Goal: Task Accomplishment & Management: Use online tool/utility

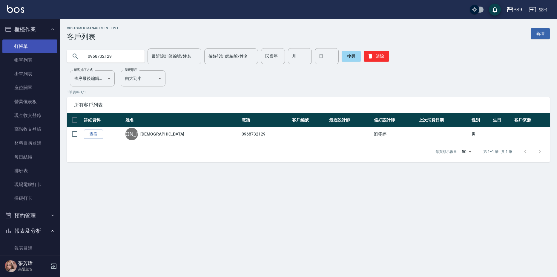
click at [35, 44] on link "打帳單" at bounding box center [29, 46] width 55 height 14
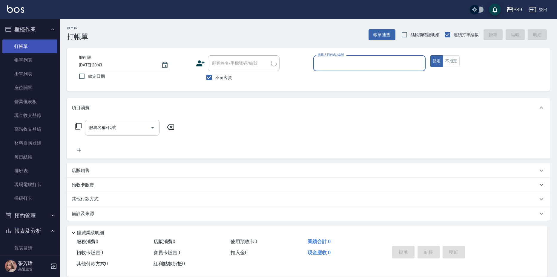
click at [24, 47] on link "打帳單" at bounding box center [29, 46] width 55 height 14
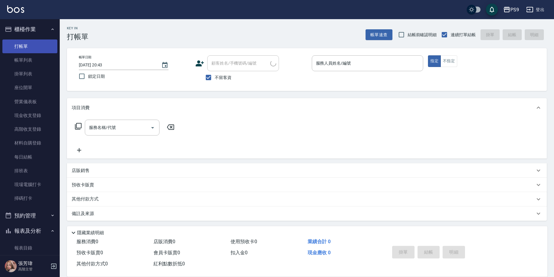
drag, startPoint x: 25, startPoint y: 47, endPoint x: 47, endPoint y: 49, distance: 22.1
click at [26, 47] on link "打帳單" at bounding box center [29, 46] width 55 height 14
click at [454, 62] on button "不指定" at bounding box center [448, 61] width 17 height 12
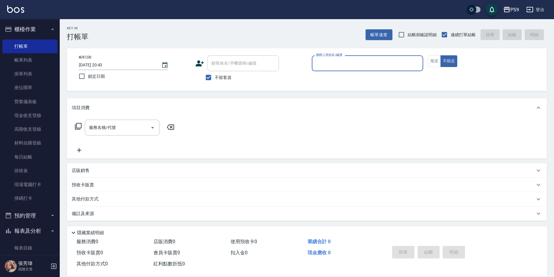
click at [378, 68] on input "服務人員姓名/編號" at bounding box center [367, 63] width 106 height 10
type input "MIA-4"
type button "false"
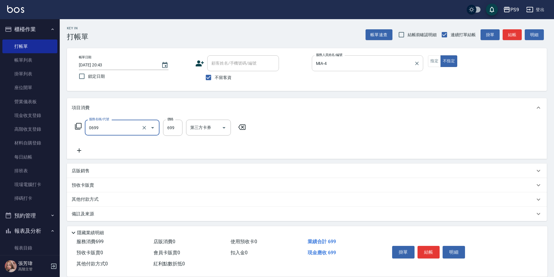
type input "699精油(0699)"
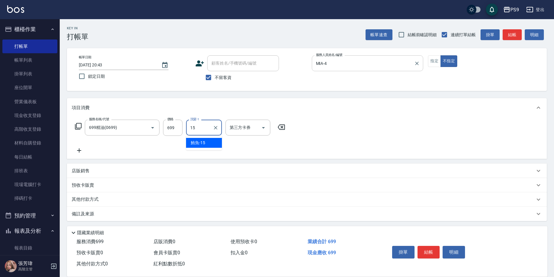
type input "鮪魚-15"
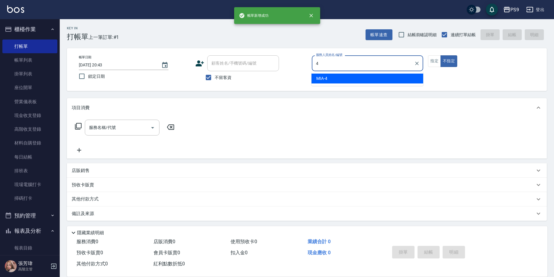
type input "MIA-4"
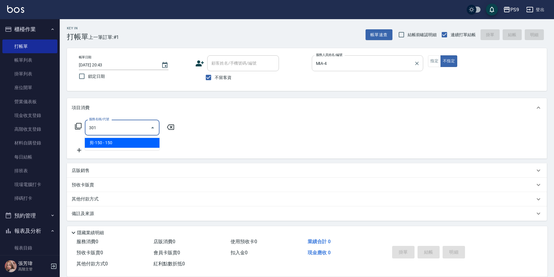
type input "剪-150(301)"
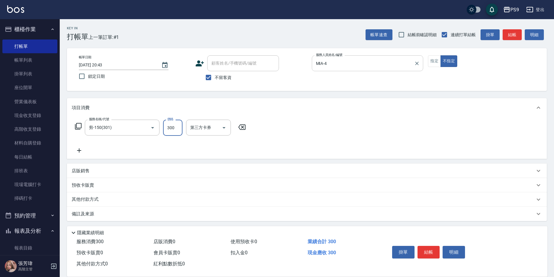
type input "300"
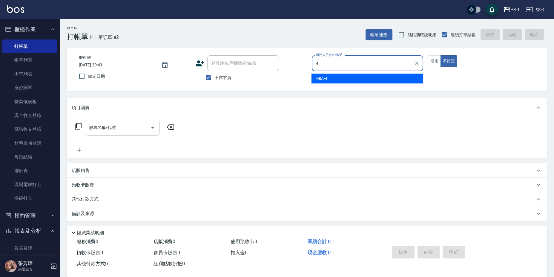
type input "MIA-4"
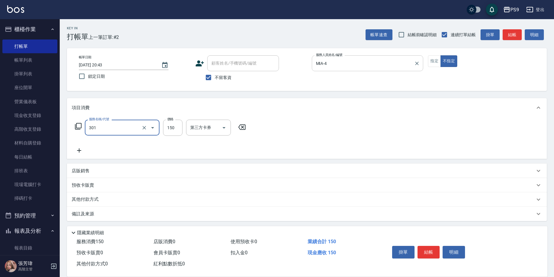
type input "剪-150(301)"
type input "300"
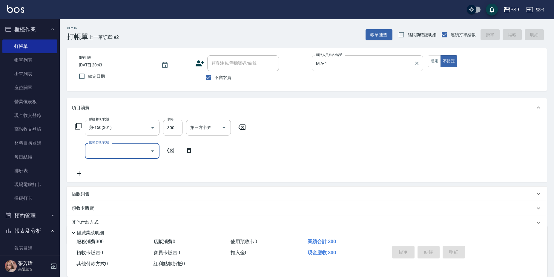
type input "[DATE] 20:44"
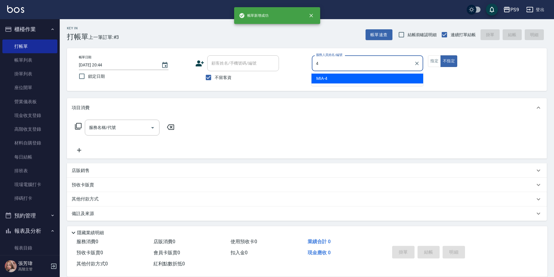
type input "MIA-4"
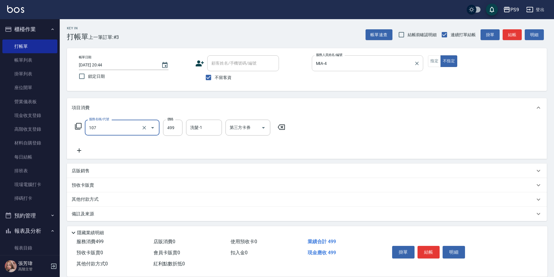
type input "舒活(107)"
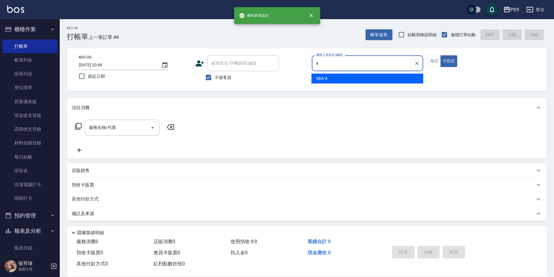
type input "MIA-4"
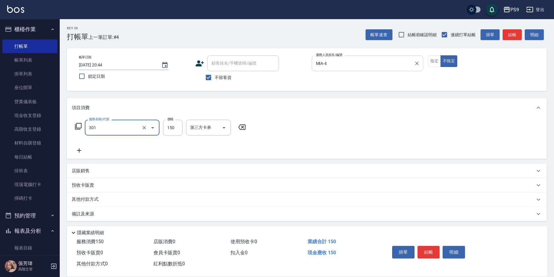
type input "剪-150(301)"
type input "400"
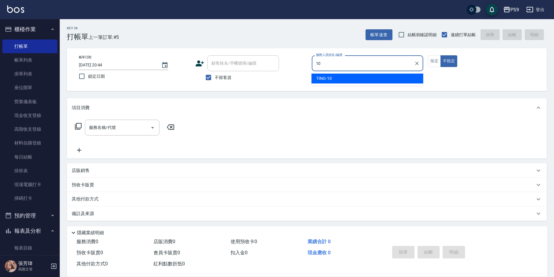
type input "TING-10"
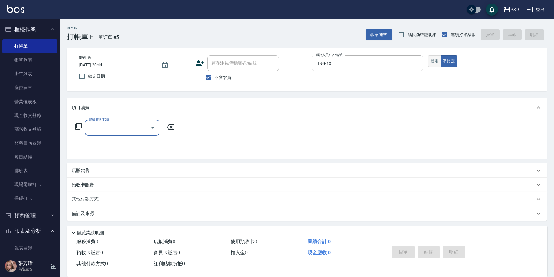
click at [434, 60] on button "指定" at bounding box center [434, 61] width 13 height 12
type button "true"
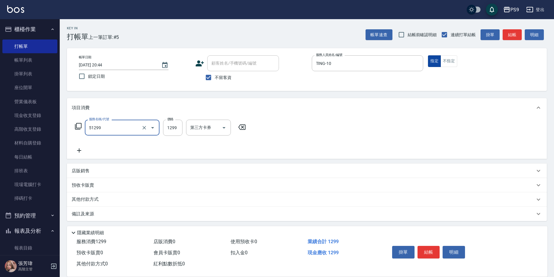
type input "2A燙髮套餐(51299)"
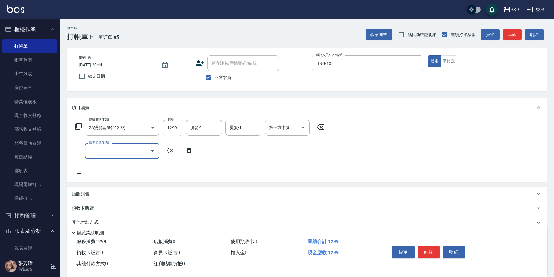
click at [73, 197] on div "店販銷售" at bounding box center [307, 193] width 480 height 14
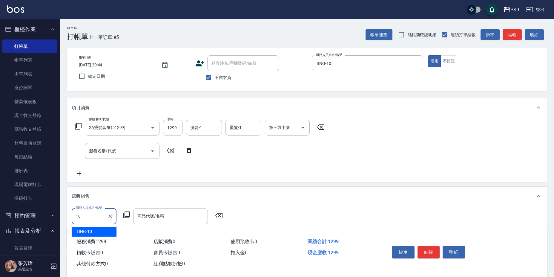
type input "TING-10"
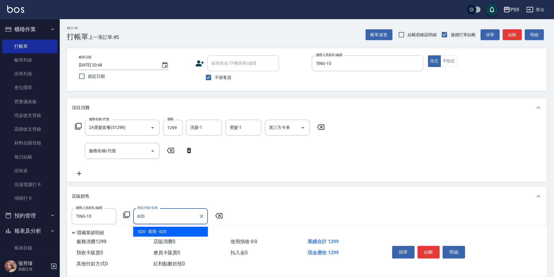
type input "慕斯"
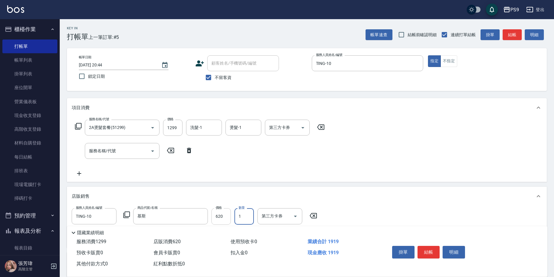
click at [217, 213] on input "620" at bounding box center [220, 216] width 19 height 16
type input "700"
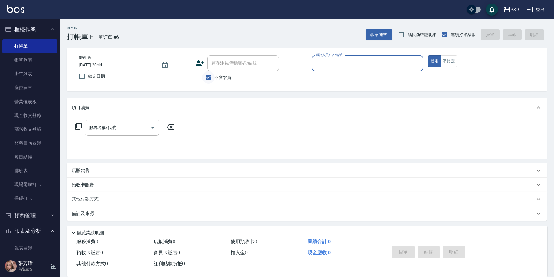
click at [214, 73] on input "不留客資" at bounding box center [208, 77] width 13 height 13
checkbox input "false"
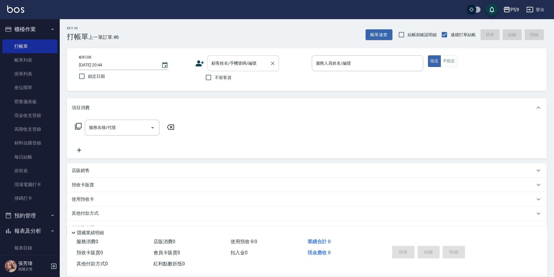
click at [221, 69] on div "顧客姓名/手機號碼/編號" at bounding box center [243, 63] width 72 height 16
type input "[PERSON_NAME]/0917707091/null"
type input "TING-10"
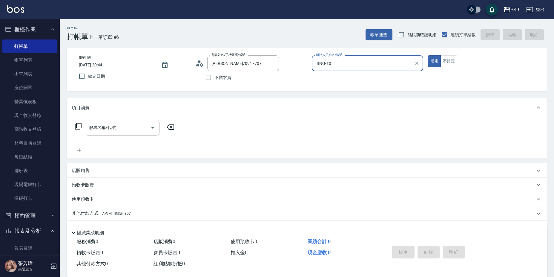
click at [428, 55] on button "指定" at bounding box center [434, 61] width 13 height 12
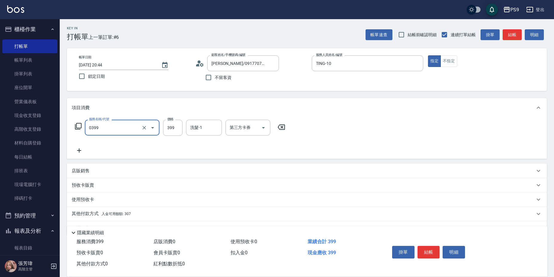
type input "海鹽洗護399(0399)"
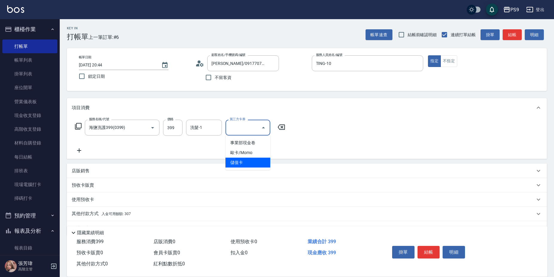
type input "儲值卡"
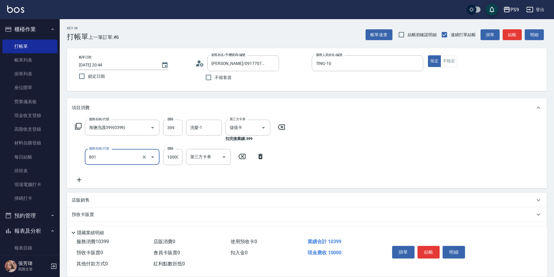
type input "頂級豪華OVC1(801)"
type input "3000"
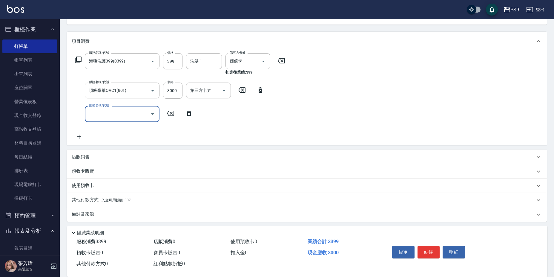
scroll to position [68, 0]
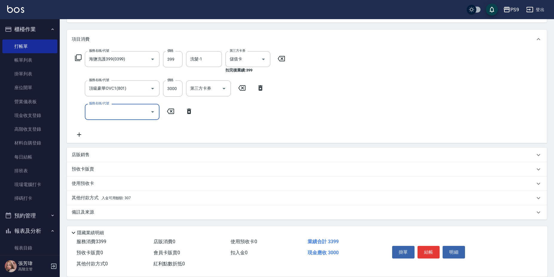
click at [135, 199] on div "其他付款方式 入金可用餘額: 307" at bounding box center [303, 197] width 463 height 7
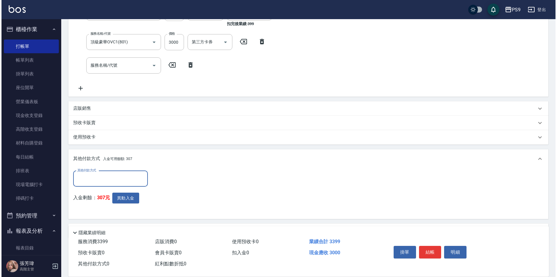
scroll to position [128, 0]
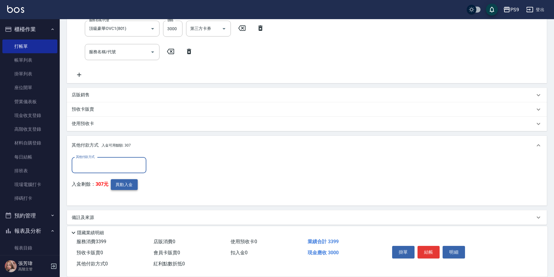
click at [130, 185] on button "異動入金" at bounding box center [124, 184] width 27 height 11
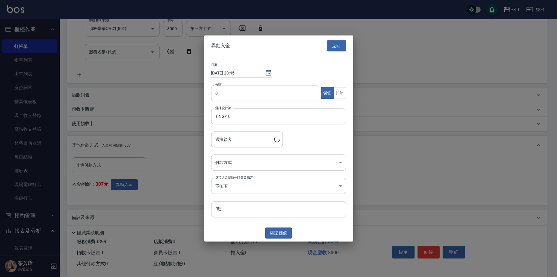
type input "[PERSON_NAME]/0917707091"
click at [237, 96] on input "0" at bounding box center [265, 93] width 108 height 16
type input "3000"
click at [291, 162] on body "PS9 登出 櫃檯作業 打帳單 帳單列表 掛單列表 座位開單 營業儀表板 現金收支登錄 高階收支登錄 材料自購登錄 每日結帳 排班表 現場電腦打卡 掃碼打卡 …" at bounding box center [278, 77] width 557 height 410
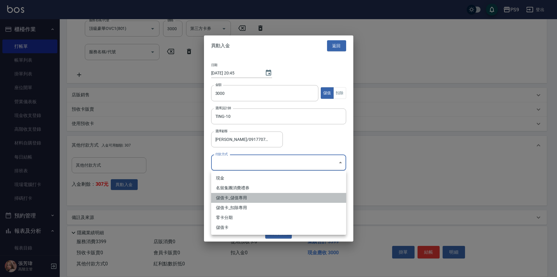
click at [264, 197] on li "儲值卡_儲值專用" at bounding box center [278, 198] width 135 height 10
type input "儲值卡_儲值專用"
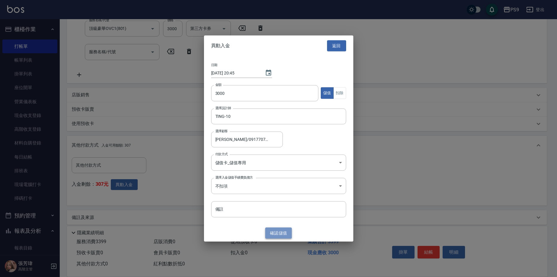
click at [276, 233] on button "確認 儲值" at bounding box center [278, 232] width 27 height 11
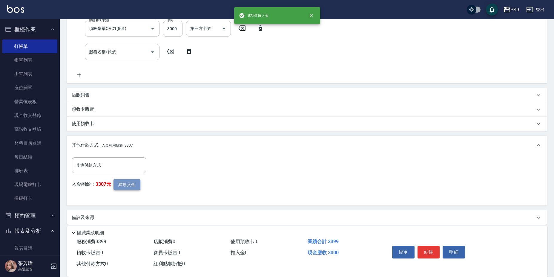
click at [125, 186] on button "異動入金" at bounding box center [126, 184] width 27 height 11
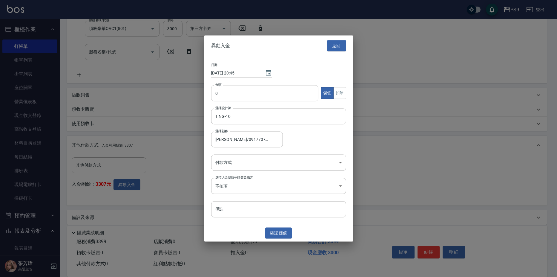
click at [270, 91] on input "0" at bounding box center [265, 93] width 108 height 16
type input "399"
drag, startPoint x: 357, startPoint y: 85, endPoint x: 351, endPoint y: 85, distance: 6.3
click at [354, 84] on div at bounding box center [278, 138] width 557 height 277
click at [344, 92] on button "扣除" at bounding box center [339, 93] width 13 height 12
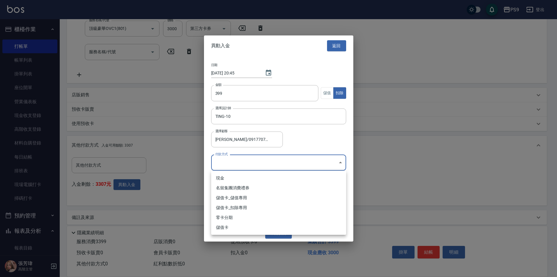
click at [276, 166] on body "PS9 登出 櫃檯作業 打帳單 帳單列表 掛單列表 座位開單 營業儀表板 現金收支登錄 高階收支登錄 材料自購登錄 每日結帳 排班表 現場電腦打卡 掃碼打卡 …" at bounding box center [278, 77] width 557 height 410
click at [249, 210] on li "儲值卡_扣除專用" at bounding box center [278, 207] width 135 height 10
type input "儲值卡_扣除專用"
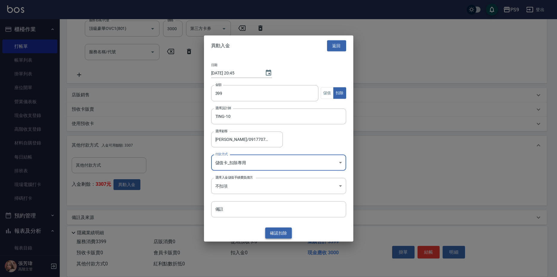
click at [272, 232] on button "確認 扣除" at bounding box center [278, 232] width 27 height 11
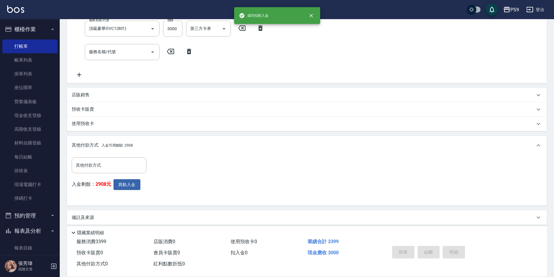
type input "[DATE] 20:45"
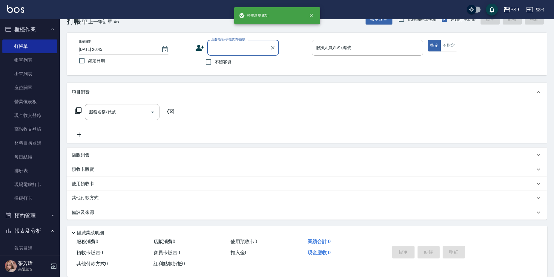
scroll to position [0, 0]
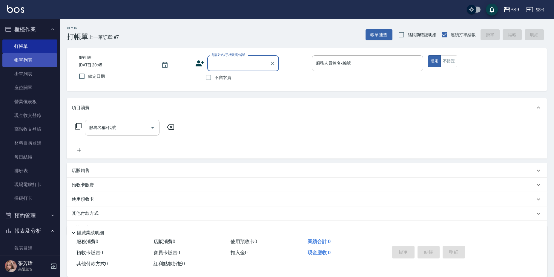
click at [16, 59] on link "帳單列表" at bounding box center [29, 60] width 55 height 14
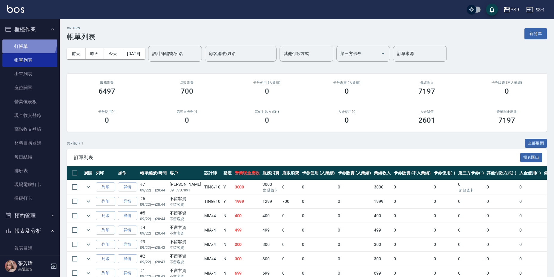
click at [18, 39] on ul "打帳單 帳單列表 掛單列表 座位開單 營業儀表板 現金收支登錄 高階收支登錄 材料自購登錄 每日結帳 排班表 現場電腦打卡 掃碼打卡" at bounding box center [29, 122] width 55 height 171
click at [19, 42] on link "打帳單" at bounding box center [29, 46] width 55 height 14
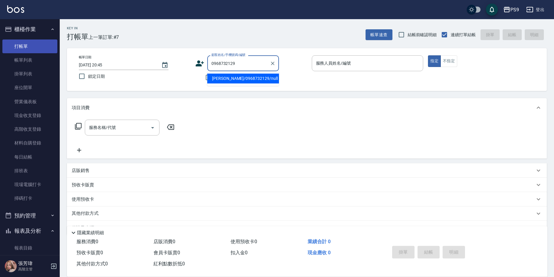
type input "[PERSON_NAME]/0968732129/null"
type input "TING-10"
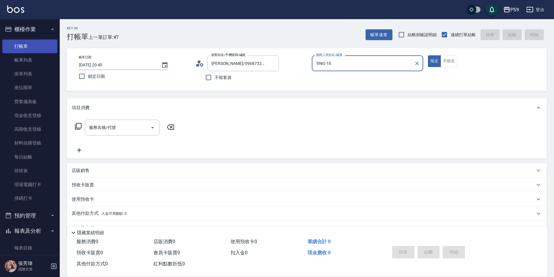
click at [428, 55] on button "指定" at bounding box center [434, 61] width 13 height 12
type button "true"
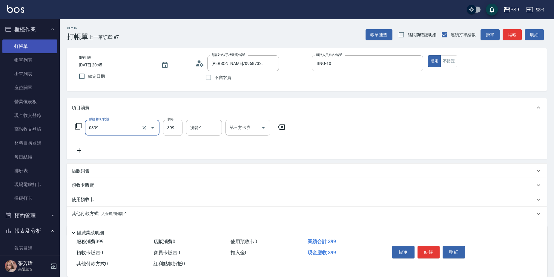
type input "海鹽洗護399(0399)"
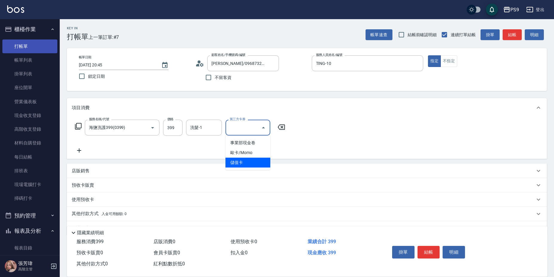
type input "儲值卡"
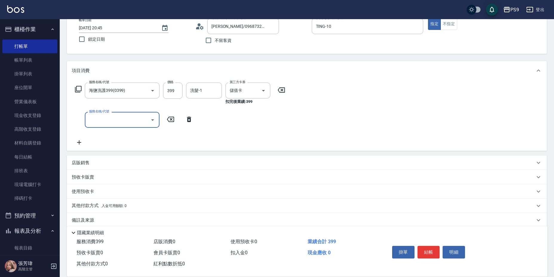
scroll to position [45, 0]
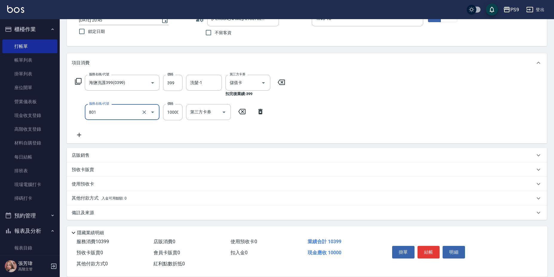
type input "頂級豪華OVC1(801)"
type input "3000"
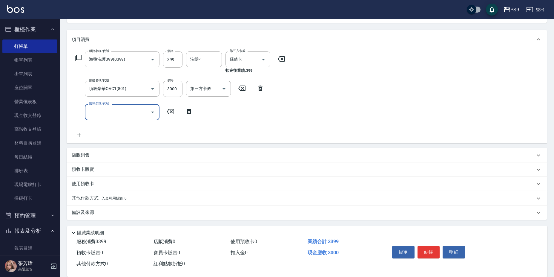
scroll to position [68, 0]
click at [109, 197] on span "入金可用餘額: 0" at bounding box center [114, 198] width 25 height 4
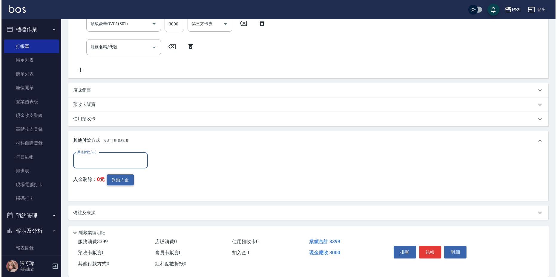
scroll to position [133, 0]
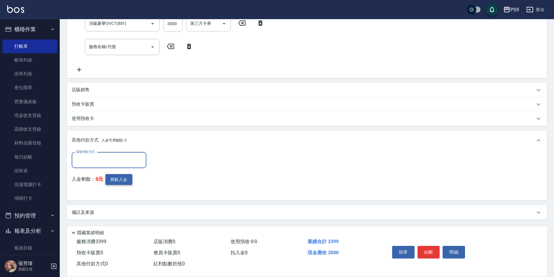
click at [116, 182] on button "異動入金" at bounding box center [118, 179] width 27 height 11
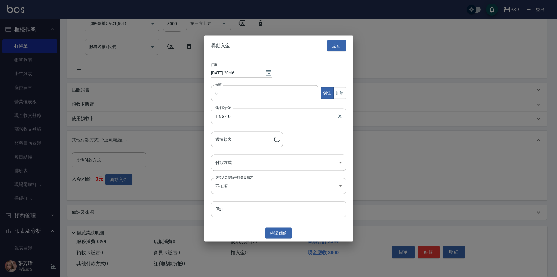
type input "[PERSON_NAME]/0968732129"
click at [237, 92] on input "0" at bounding box center [265, 93] width 108 height 16
type input "3000"
click at [248, 157] on body "PS9 登出 櫃檯作業 打帳單 帳單列表 掛單列表 座位開單 營業儀表板 現金收支登錄 高階收支登錄 材料自購登錄 每日結帳 排班表 現場電腦打卡 掃碼打卡 …" at bounding box center [278, 72] width 557 height 410
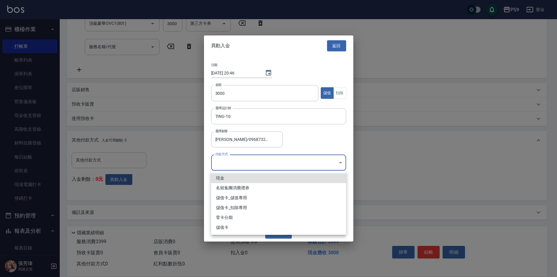
click at [234, 195] on li "儲值卡_儲值專用" at bounding box center [278, 198] width 135 height 10
type input "儲值卡_儲值專用"
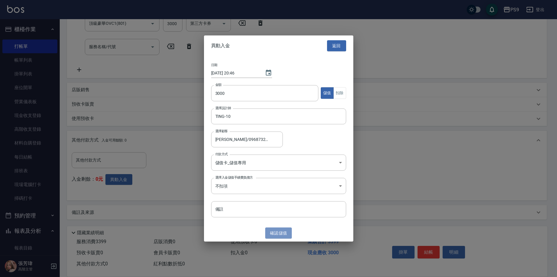
click at [291, 235] on button "確認 儲值" at bounding box center [278, 232] width 27 height 11
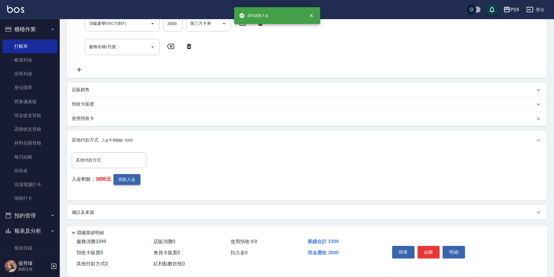
click at [136, 181] on button "異動入金" at bounding box center [126, 179] width 27 height 11
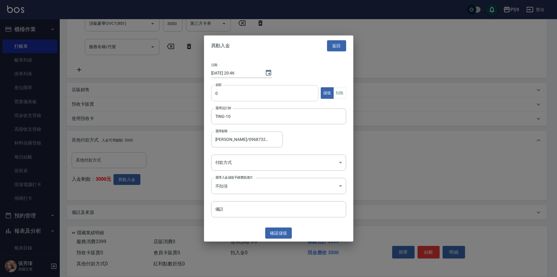
click at [239, 92] on input "0" at bounding box center [265, 93] width 108 height 16
type input "399"
click at [341, 95] on button "扣除" at bounding box center [339, 93] width 13 height 12
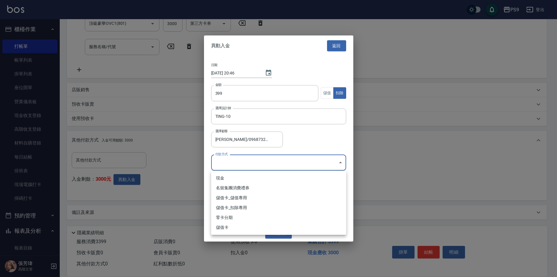
click at [251, 159] on body "PS9 登出 櫃檯作業 打帳單 帳單列表 掛單列表 座位開單 營業儀表板 現金收支登錄 高階收支登錄 材料自購登錄 每日結帳 排班表 現場電腦打卡 掃碼打卡 …" at bounding box center [278, 72] width 557 height 410
click at [247, 208] on li "儲值卡_扣除專用" at bounding box center [278, 207] width 135 height 10
type input "儲值卡_扣除專用"
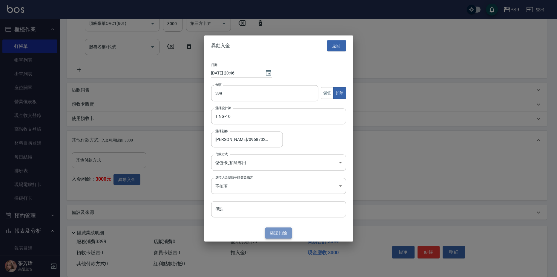
click at [274, 233] on button "確認 扣除" at bounding box center [278, 232] width 27 height 11
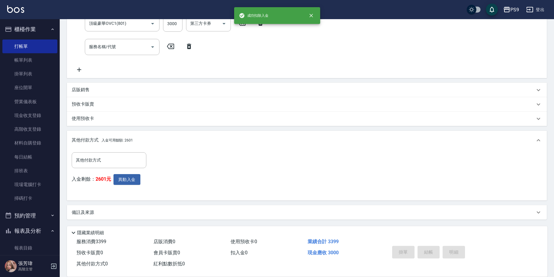
type input "[DATE] 20:46"
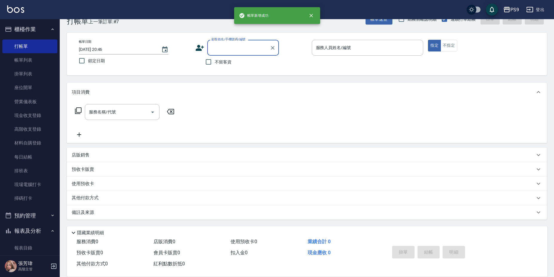
scroll to position [0, 0]
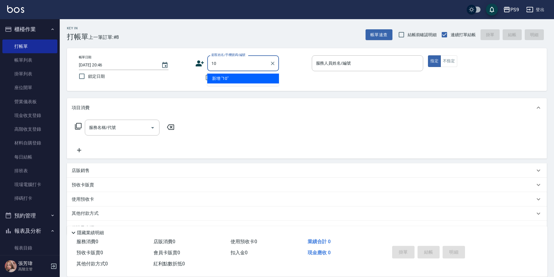
type input "10"
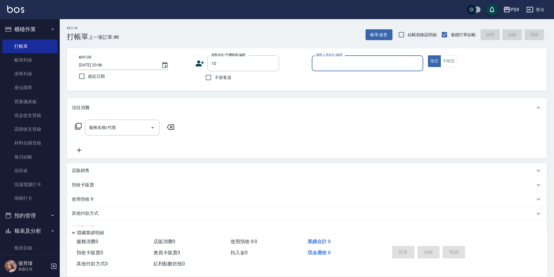
click at [428, 55] on button "指定" at bounding box center [434, 61] width 13 height 12
click at [225, 76] on span "不留客資" at bounding box center [223, 77] width 17 height 6
click at [215, 76] on input "不留客資" at bounding box center [208, 77] width 13 height 13
checkbox input "true"
type input "[PERSON_NAME]/0918101036/"
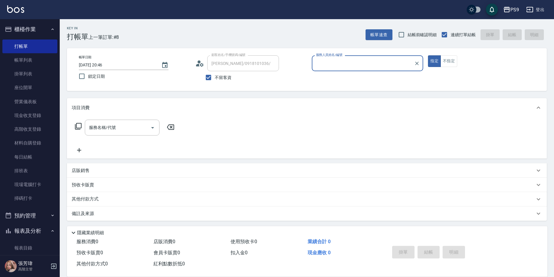
type input "JHIN-0"
type input "[PERSON_NAME]/0903675538/"
click at [212, 81] on input "不留客資" at bounding box center [208, 77] width 13 height 13
checkbox input "false"
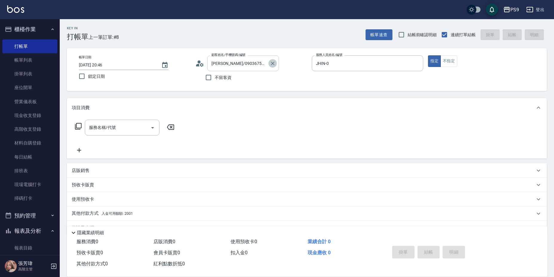
click at [270, 64] on icon "Clear" at bounding box center [273, 63] width 6 height 6
click at [227, 77] on span "不留客資" at bounding box center [223, 77] width 17 height 6
click at [215, 77] on input "不留客資" at bounding box center [208, 77] width 13 height 13
checkbox input "true"
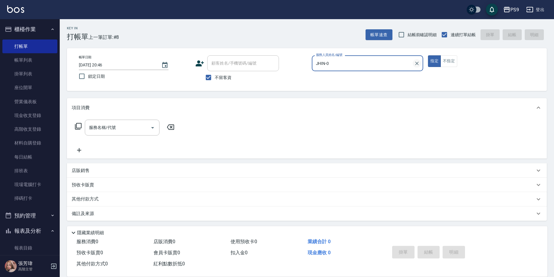
click at [414, 62] on icon "Clear" at bounding box center [417, 63] width 6 height 6
type input "TING-10"
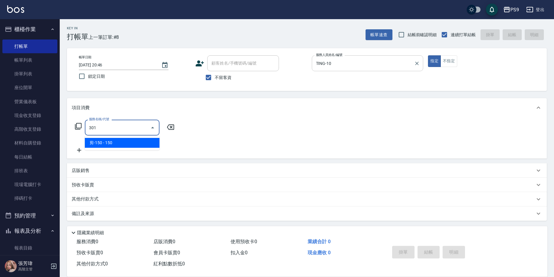
type input "剪-150(301)"
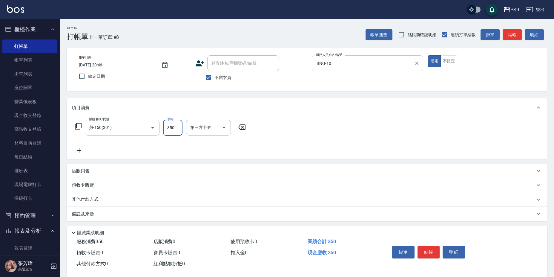
type input "350"
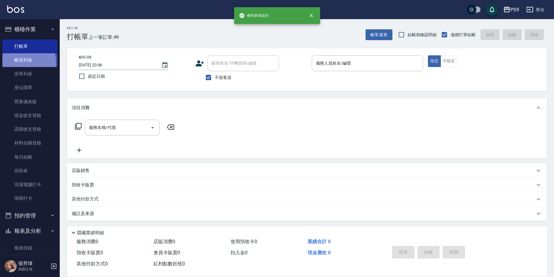
click at [26, 62] on link "帳單列表" at bounding box center [29, 60] width 55 height 14
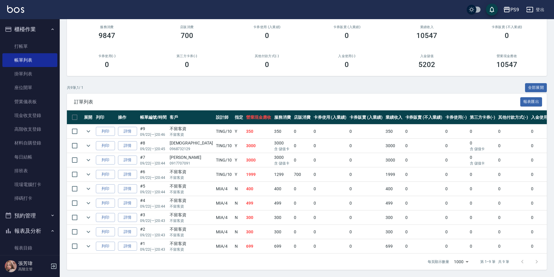
scroll to position [60, 0]
click at [37, 44] on link "打帳單" at bounding box center [29, 46] width 55 height 14
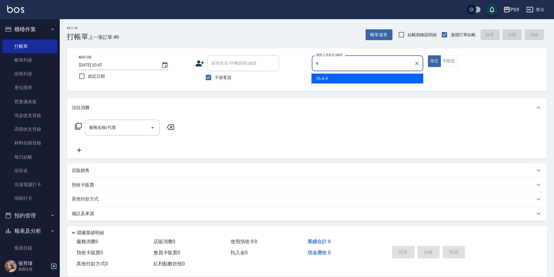
type input "OLA-9"
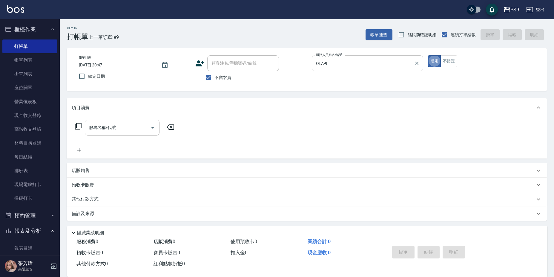
type button "true"
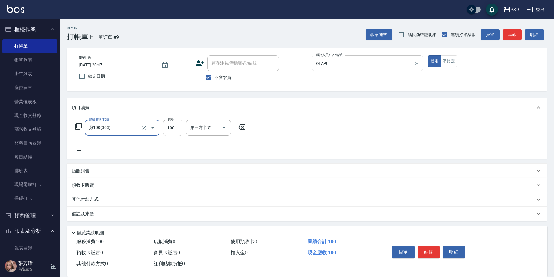
type input "剪100(303)"
type input "400"
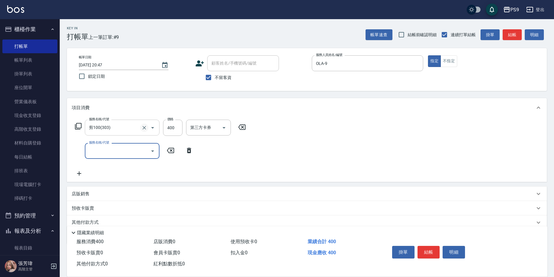
click at [142, 128] on icon "Clear" at bounding box center [144, 128] width 6 height 6
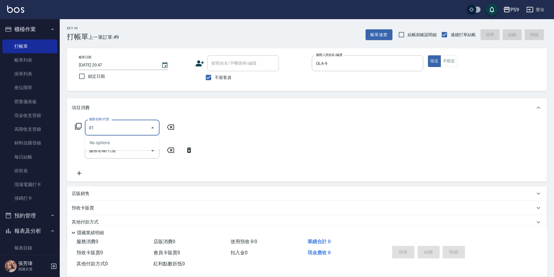
type input "0"
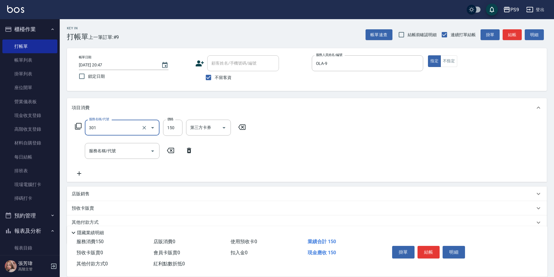
type input "剪-150(301)"
type input "400"
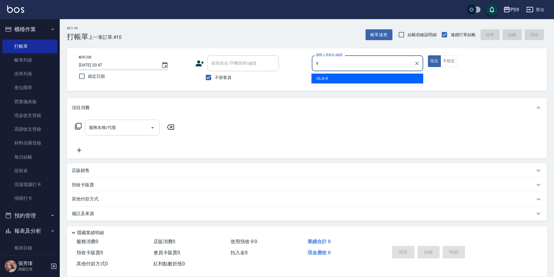
type input "OLA-9"
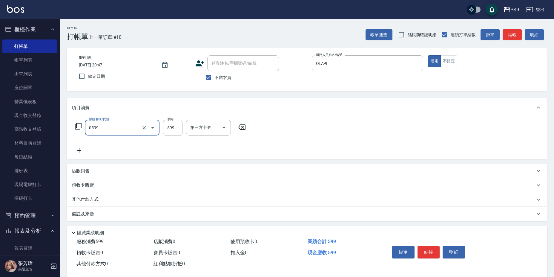
type input "[PERSON_NAME]599(0599)"
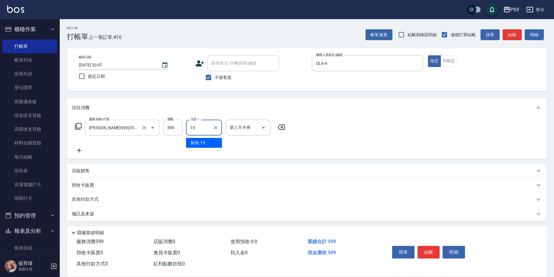
type input "鮪魚-15"
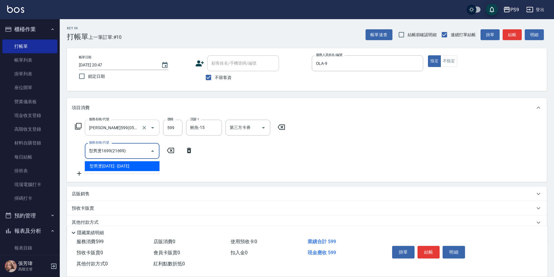
type input "型男燙1699(21699)"
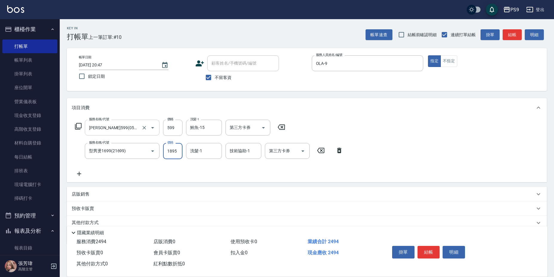
type input "1895"
type input "鮪魚-15"
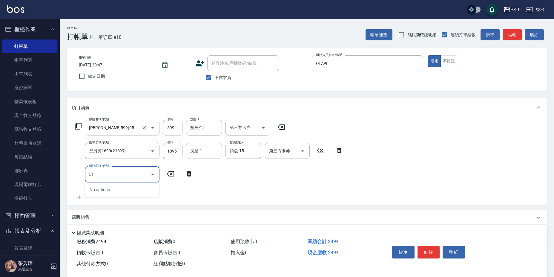
type input "5"
type input "染髮1599(21599)"
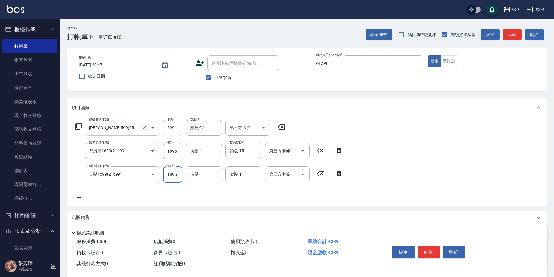
type input "1895"
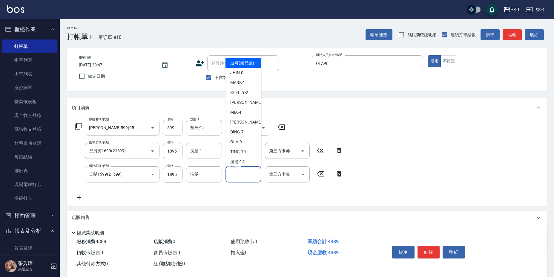
click at [229, 170] on input "染髮-1" at bounding box center [243, 174] width 30 height 10
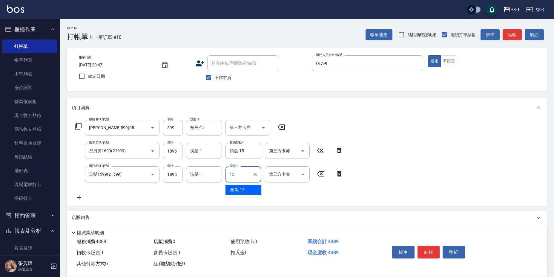
type input "鮪魚-15"
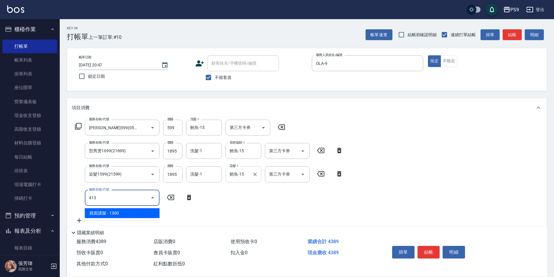
type input "鏡面護髮(413)"
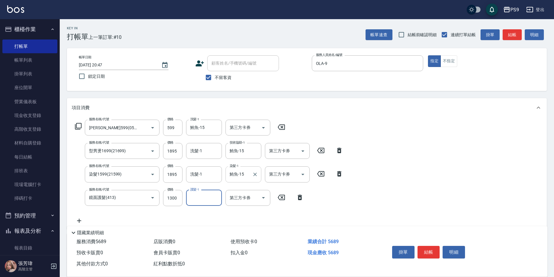
type input "2"
click at [218, 200] on icon "Clear" at bounding box center [216, 197] width 6 height 6
click at [177, 198] on input "1300" at bounding box center [172, 198] width 19 height 16
type input "2000"
type input "鮪魚-15"
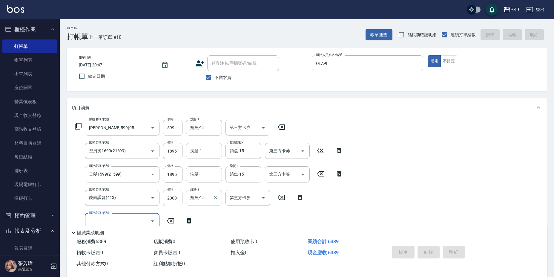
type input "[DATE] 20:48"
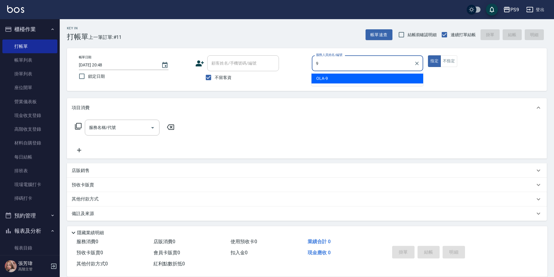
type input "OLA-9"
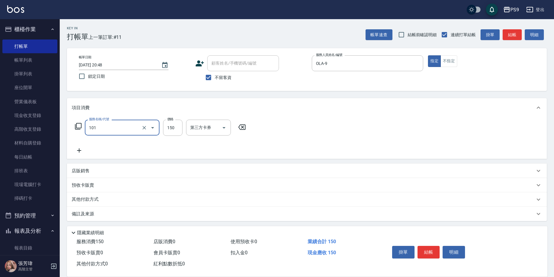
type input "洗髮(101)"
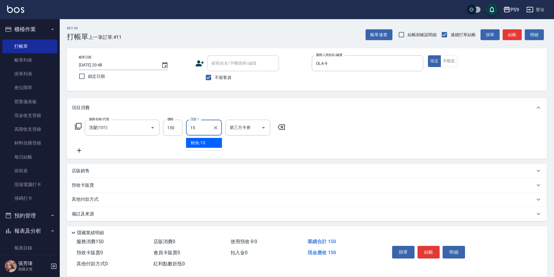
type input "鮪魚-15"
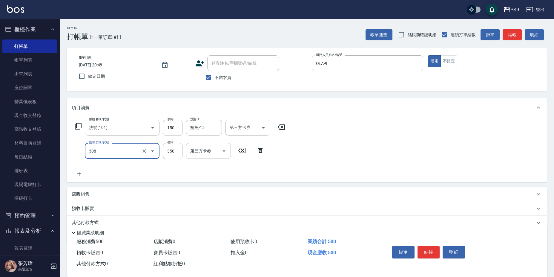
type input "剪-350(308)"
type input "300"
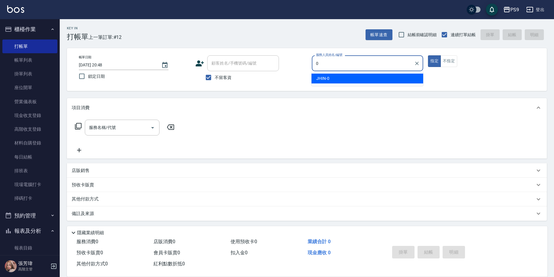
type input "JHIN-0"
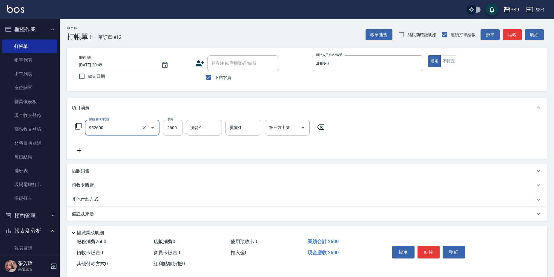
type input "過年-燙B(952600)"
type input "1"
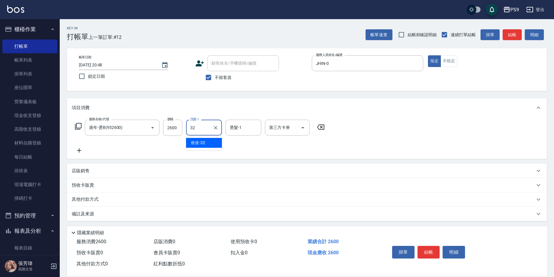
type input "依依-32"
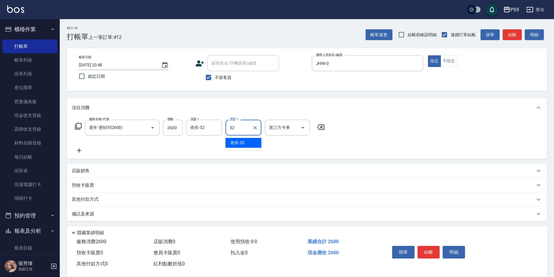
type input "依依-32"
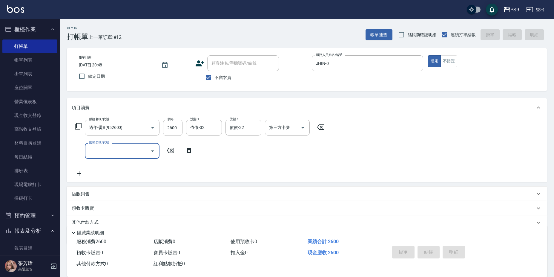
type input "[DATE] 20:49"
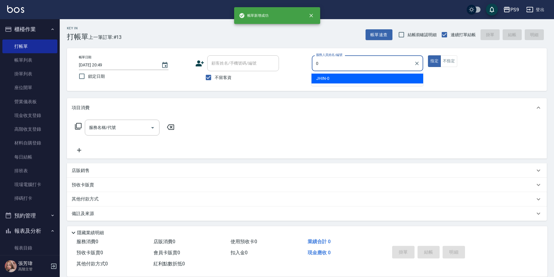
type input "JHIN-0"
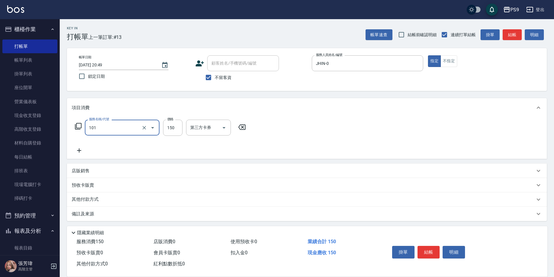
type input "洗髮(101)"
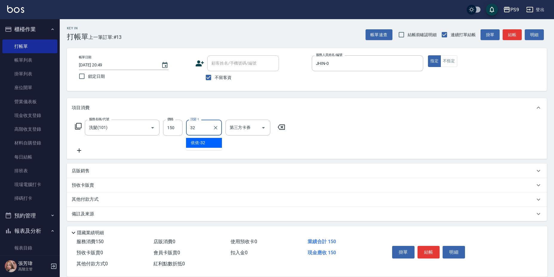
type input "依依-32"
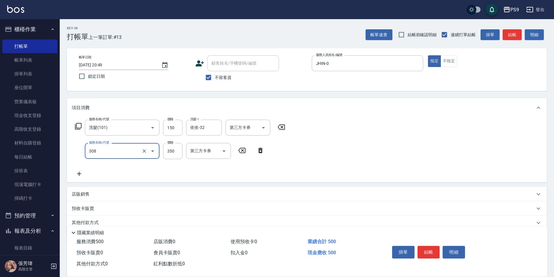
type input "剪-350(308)"
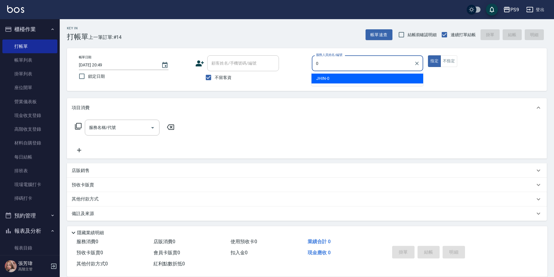
type input "JHIN-0"
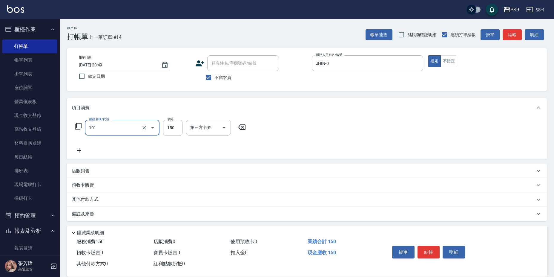
type input "洗髮(101)"
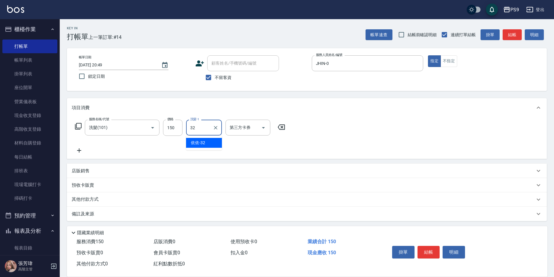
type input "依依-32"
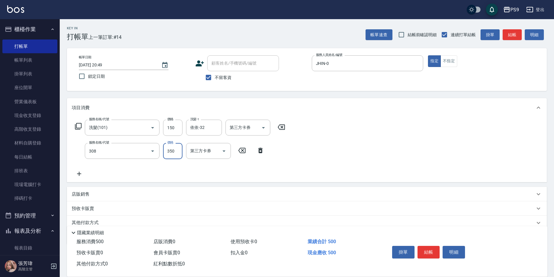
type input "剪-350(308)"
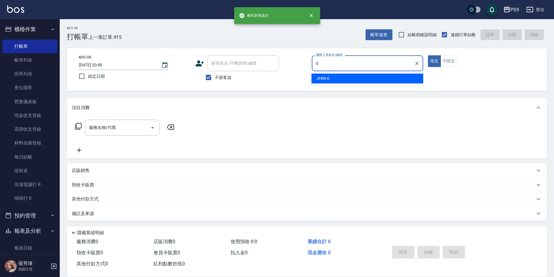
type input "JHIN-0"
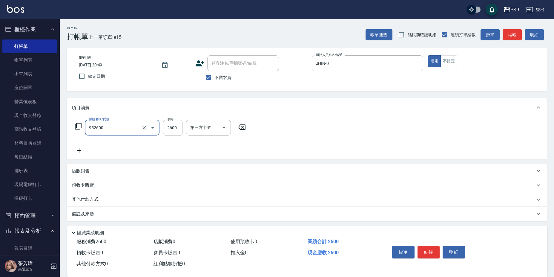
type input "過年-燙B(952600)"
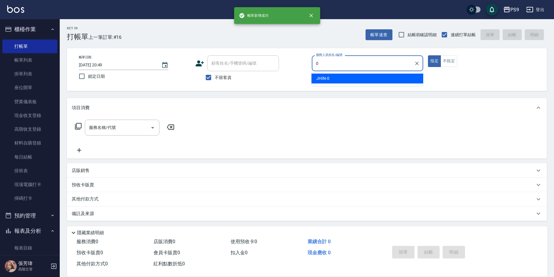
type input "JHIN-0"
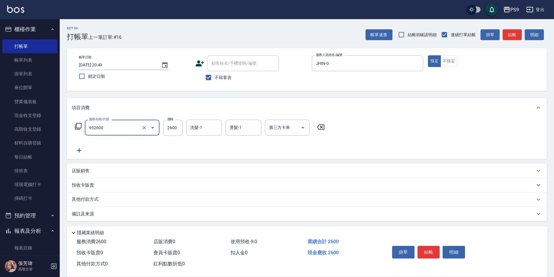
type input "過年-燙B(952600)"
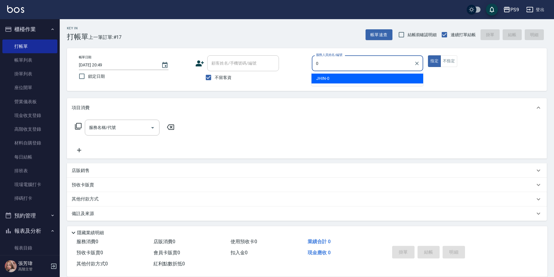
type input "JHIN-0"
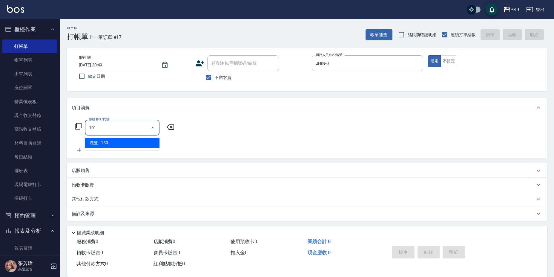
type input "洗髮(101)"
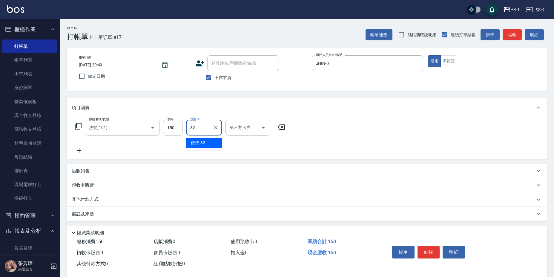
type input "依依-32"
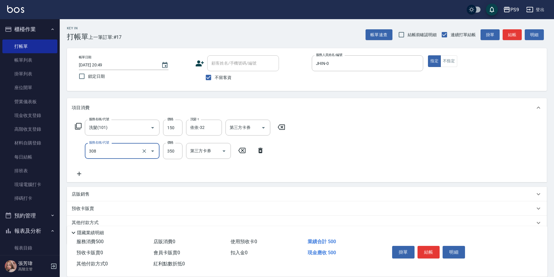
type input "剪-350(308)"
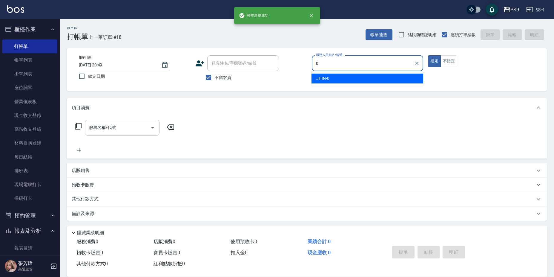
type input "JHIN-0"
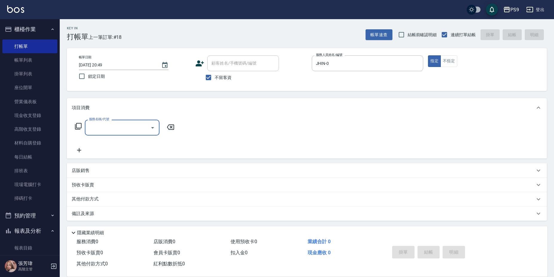
type input "9"
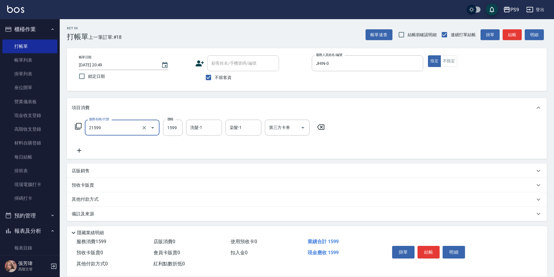
type input "染髮1599(21599)"
type input "1750"
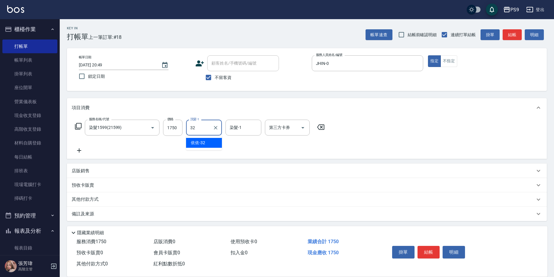
type input "依依-32"
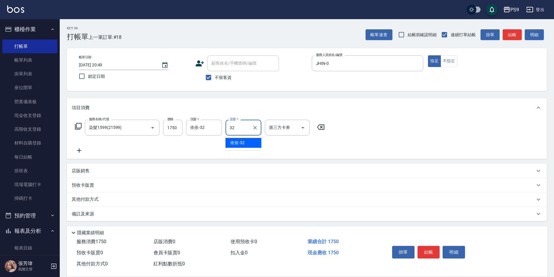
type input "依依-32"
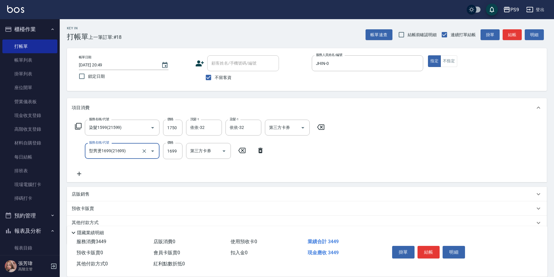
type input "型男燙1699(21699)"
type input "1750"
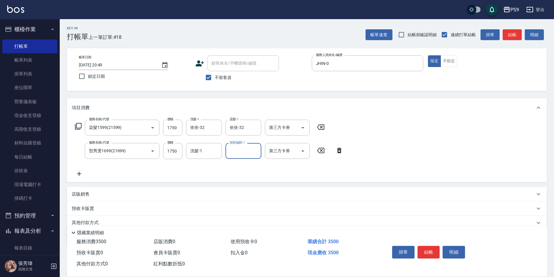
type input "1"
type input "依依-32"
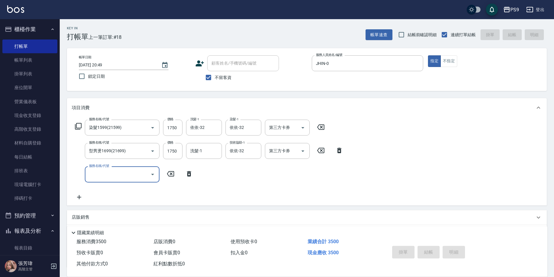
type input "[DATE] 20:50"
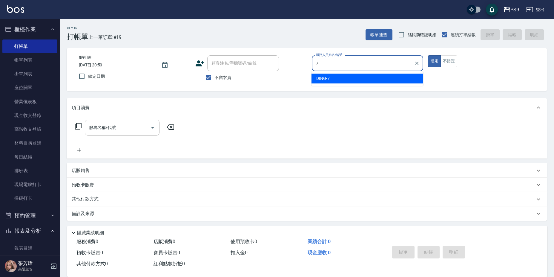
type input "DING-7"
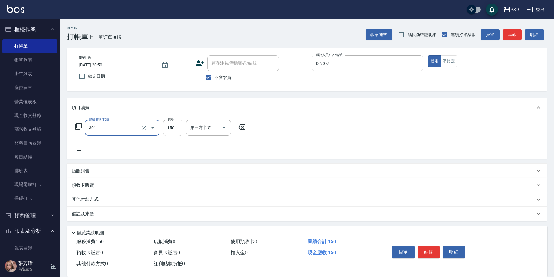
type input "剪-150(301)"
type input "350"
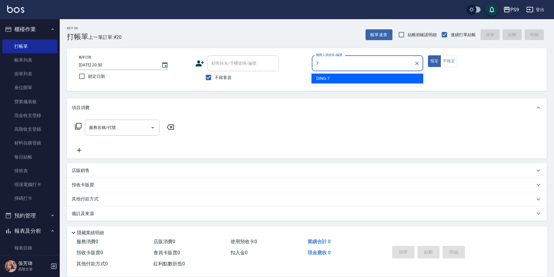
type input "DING-7"
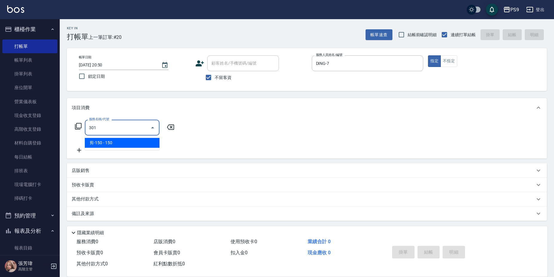
type input "剪-150(301)"
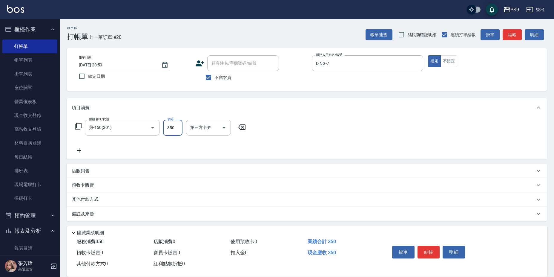
type input "350"
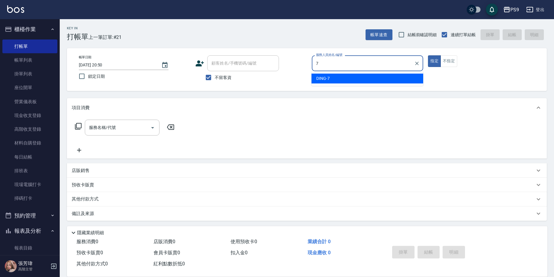
type input "DING-7"
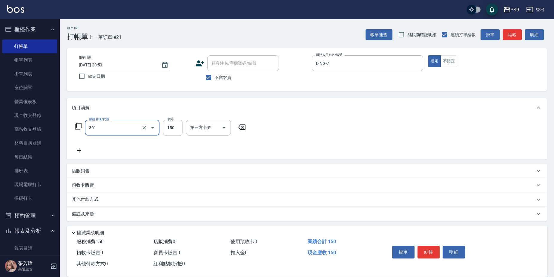
type input "剪-150(301)"
type input "350"
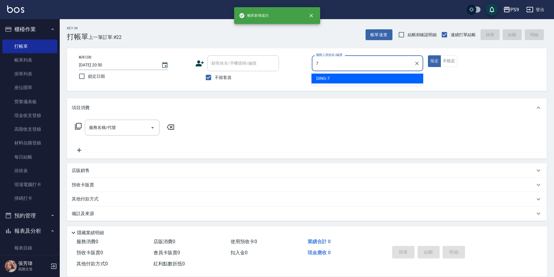
type input "DING-7"
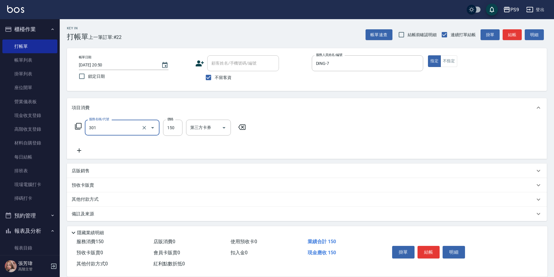
type input "剪-150(301)"
type input "350"
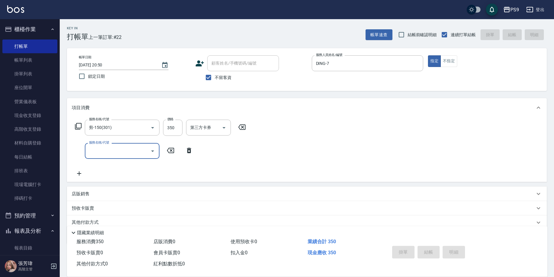
type input "[DATE] 20:51"
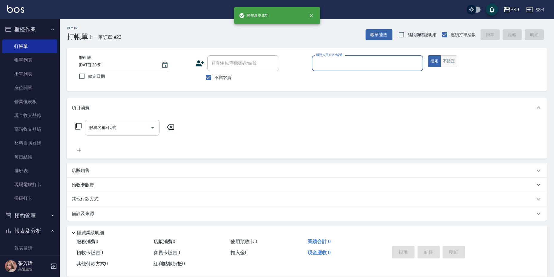
click at [450, 62] on button "不指定" at bounding box center [448, 61] width 17 height 12
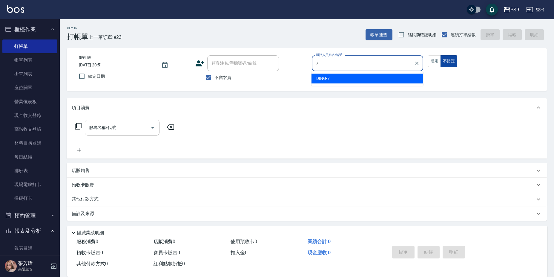
type input "DING-7"
type button "false"
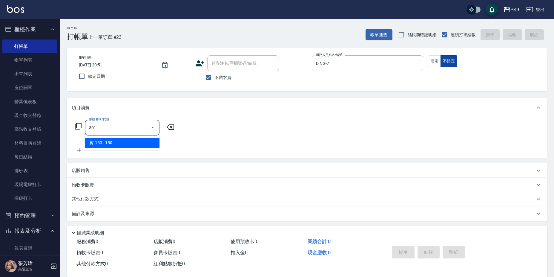
type input "剪-150(301)"
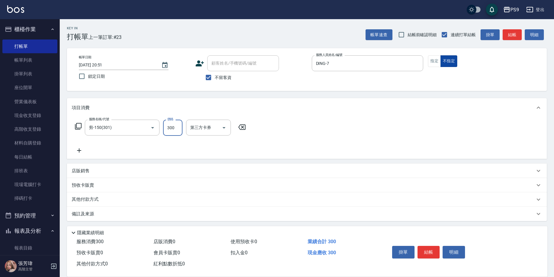
type input "300"
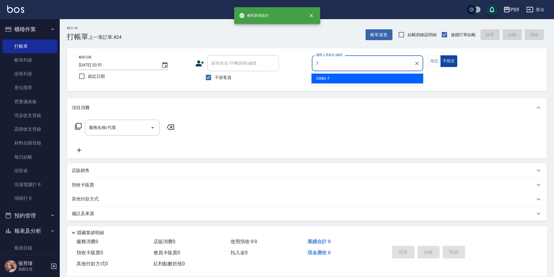
type input "DING-7"
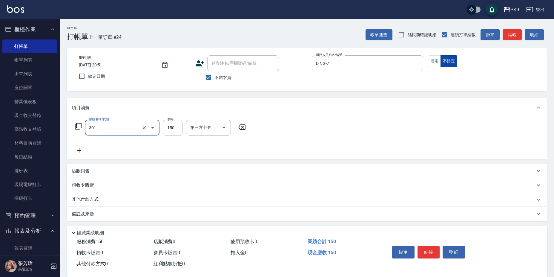
type input "剪-150(301)"
type input "300"
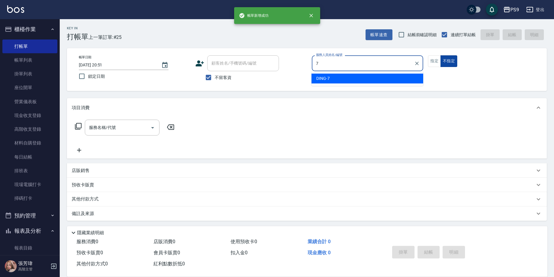
type input "DING-7"
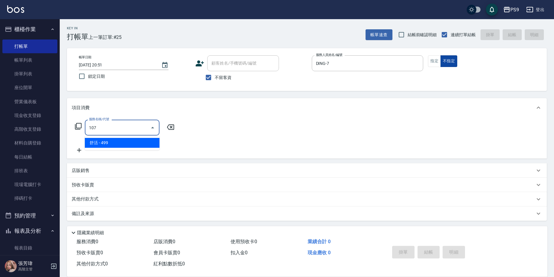
type input "舒活(107)"
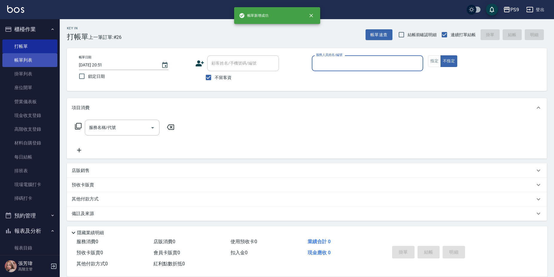
click at [21, 57] on link "帳單列表" at bounding box center [29, 60] width 55 height 14
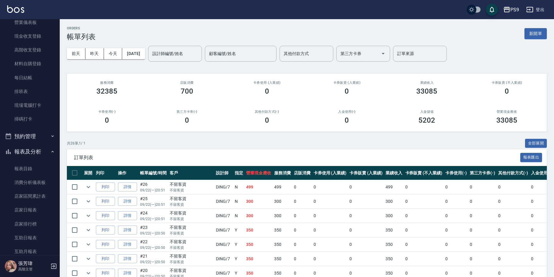
scroll to position [90, 0]
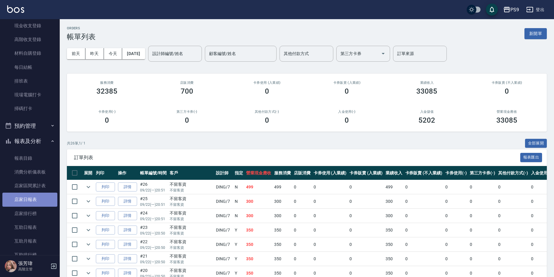
click at [33, 195] on link "店家日報表" at bounding box center [29, 199] width 55 height 14
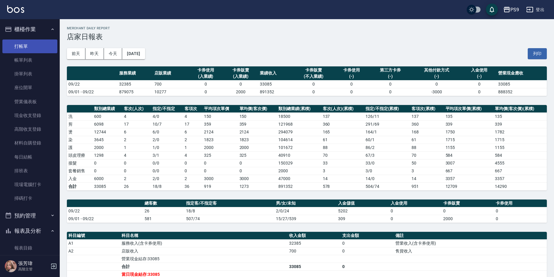
click at [36, 45] on link "打帳單" at bounding box center [29, 46] width 55 height 14
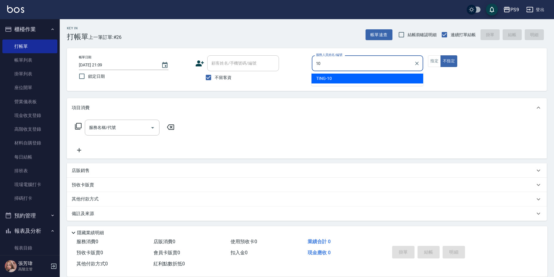
type input "TING-10"
type button "false"
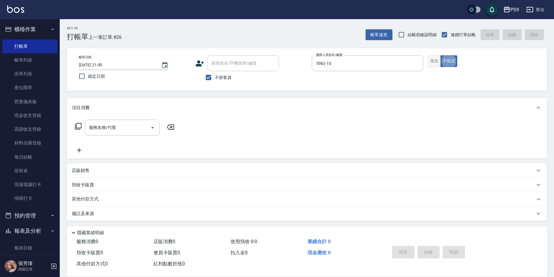
click at [430, 59] on button "指定" at bounding box center [434, 61] width 13 height 12
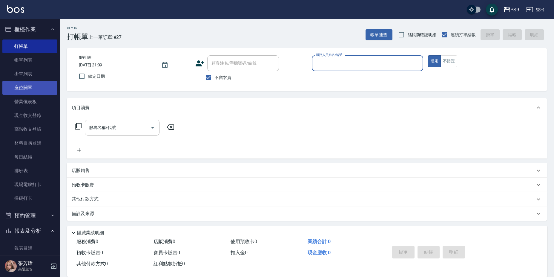
drag, startPoint x: 30, startPoint y: 56, endPoint x: 28, endPoint y: 83, distance: 26.7
click at [30, 56] on link "帳單列表" at bounding box center [29, 60] width 55 height 14
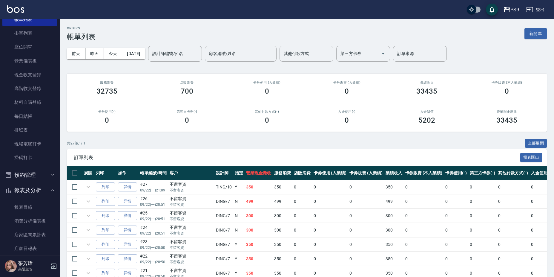
scroll to position [90, 0]
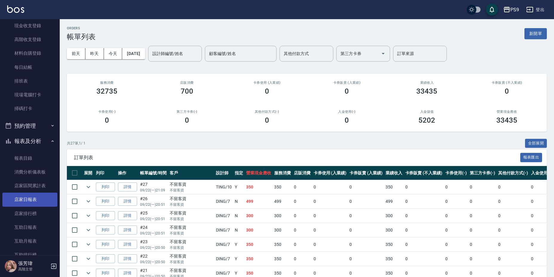
click at [34, 201] on link "店家日報表" at bounding box center [29, 199] width 55 height 14
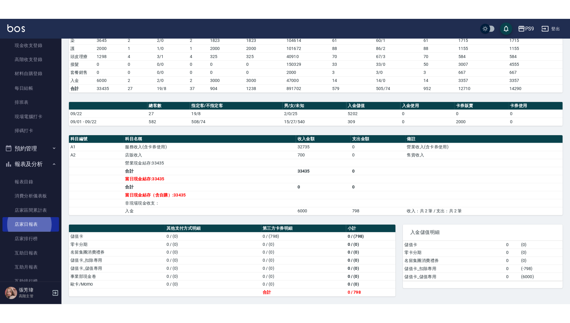
scroll to position [73, 0]
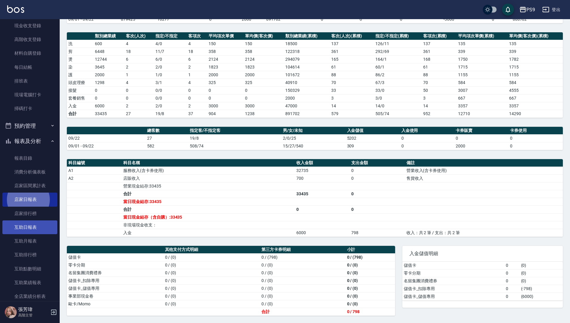
click at [30, 229] on link "互助日報表" at bounding box center [29, 227] width 55 height 14
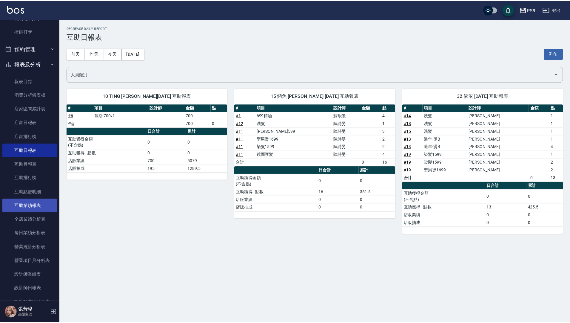
scroll to position [209, 0]
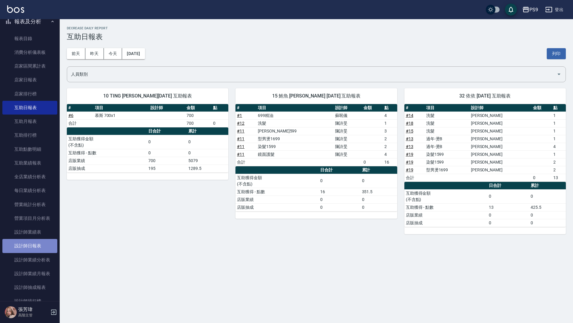
click at [42, 248] on link "設計師日報表" at bounding box center [29, 246] width 55 height 14
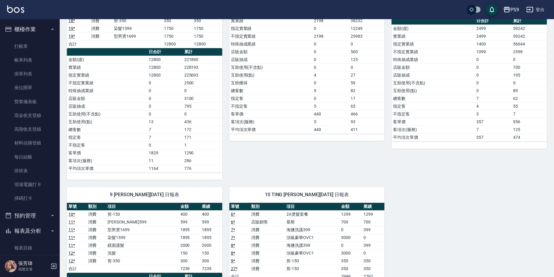
scroll to position [74, 0]
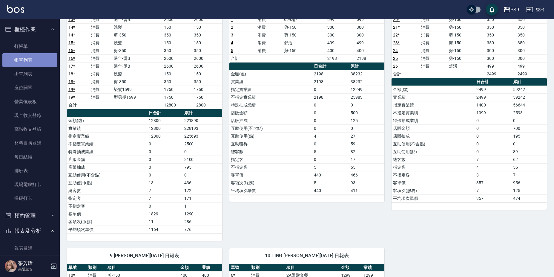
click at [37, 56] on link "帳單列表" at bounding box center [29, 60] width 55 height 14
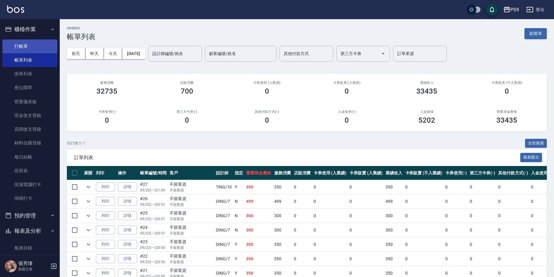
click at [39, 46] on link "打帳單" at bounding box center [29, 46] width 55 height 14
